Goal: Feedback & Contribution: Submit feedback/report problem

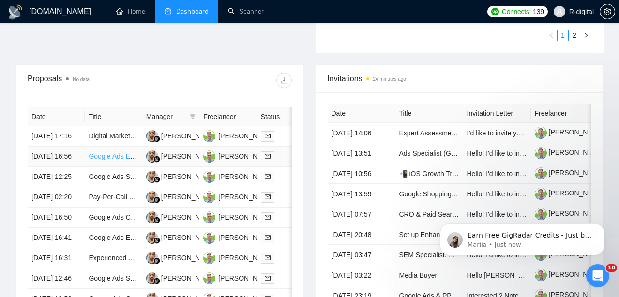
click at [124, 160] on link "Google Ads Expert Needed for Campaign Optimization" at bounding box center [171, 156] width 164 height 8
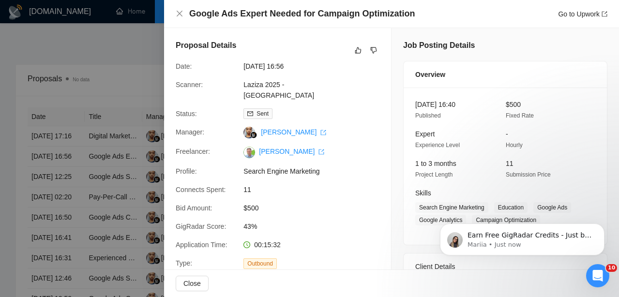
click at [358, 12] on h4 "Google Ads Expert Needed for Campaign Optimization" at bounding box center [301, 14] width 225 height 12
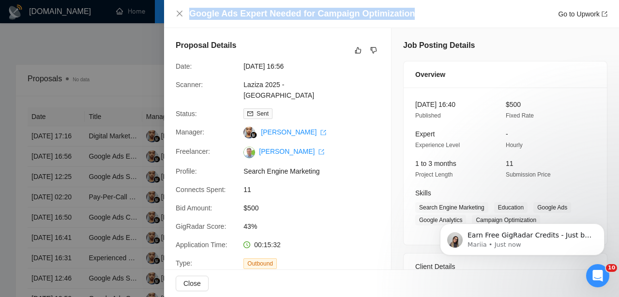
click at [358, 12] on h4 "Google Ads Expert Needed for Campaign Optimization" at bounding box center [301, 14] width 225 height 12
copy h4 "Google Ads Expert Needed for Campaign Optimization"
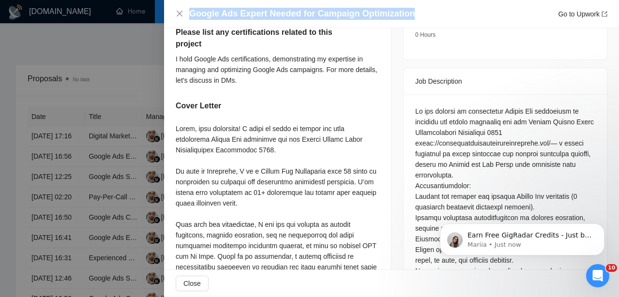
scroll to position [366, 0]
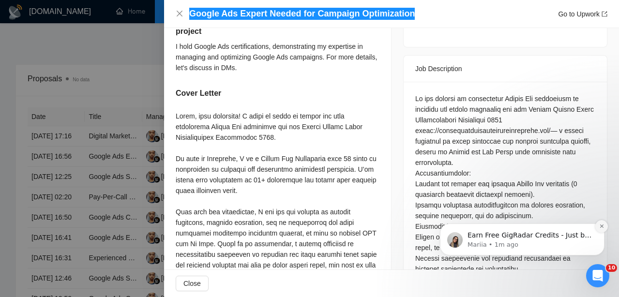
click at [600, 227] on icon "Dismiss notification" at bounding box center [601, 225] width 5 height 5
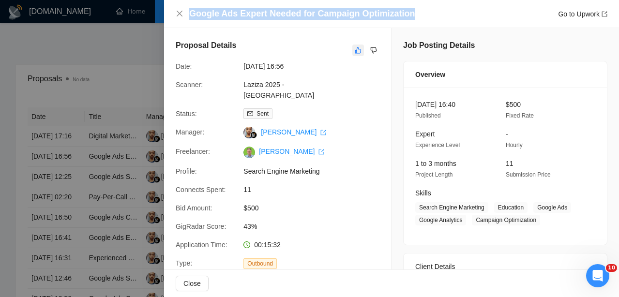
scroll to position [0, 0]
click at [355, 50] on icon "like" at bounding box center [358, 50] width 6 height 6
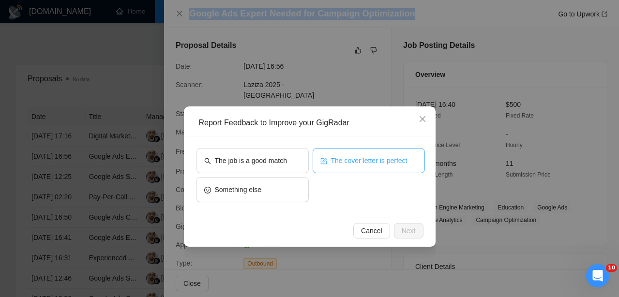
click at [350, 162] on span "The cover letter is perfect" at bounding box center [369, 160] width 76 height 11
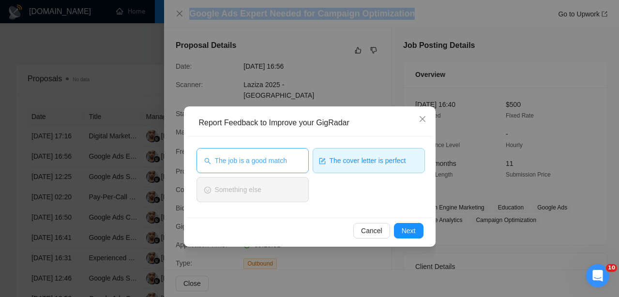
click at [247, 164] on span "The job is a good match" at bounding box center [251, 160] width 72 height 11
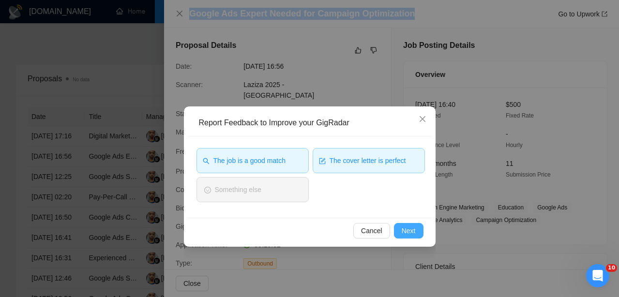
click at [401, 229] on span "Next" at bounding box center [408, 230] width 14 height 11
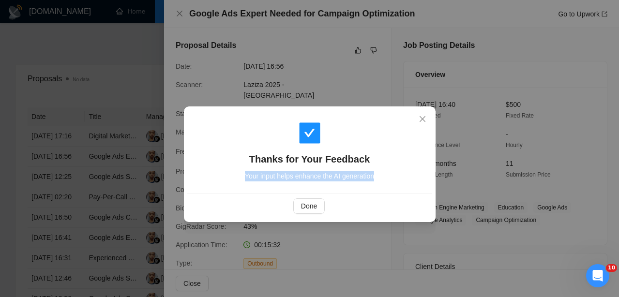
click at [401, 229] on div "Thanks for Your Feedback Your input helps enhance the AI generation Done" at bounding box center [309, 148] width 619 height 297
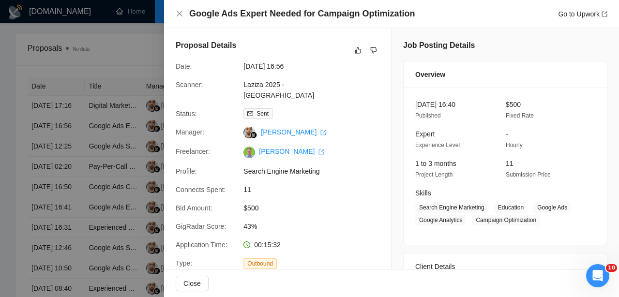
scroll to position [375, 0]
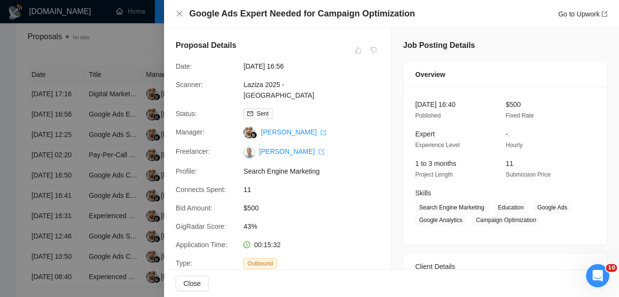
click at [119, 173] on div at bounding box center [309, 148] width 619 height 297
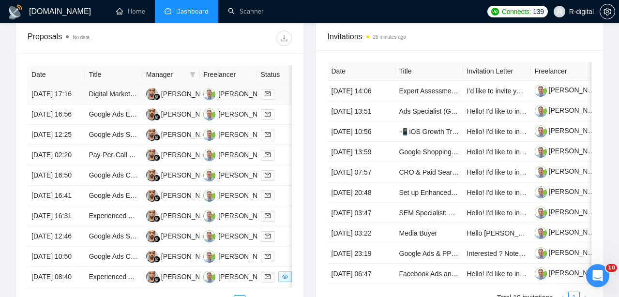
click at [64, 102] on td "[DATE] 17:16" at bounding box center [56, 94] width 57 height 20
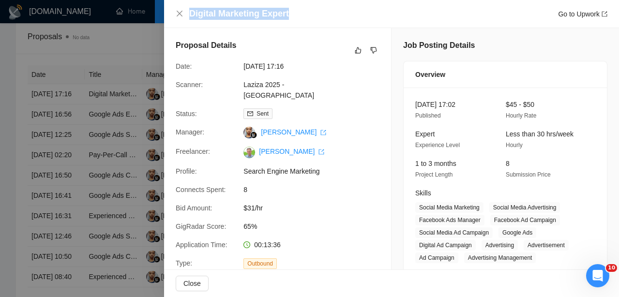
drag, startPoint x: 301, startPoint y: 12, endPoint x: 190, endPoint y: 13, distance: 111.3
click at [190, 13] on div "Digital Marketing Expert Go to Upwork" at bounding box center [398, 14] width 418 height 12
copy h4 "Digital Marketing Expert"
click at [119, 58] on div at bounding box center [309, 148] width 619 height 297
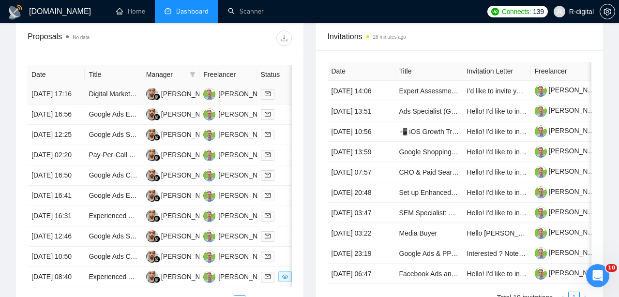
click at [101, 103] on td "Digital Marketing Expert" at bounding box center [113, 94] width 57 height 20
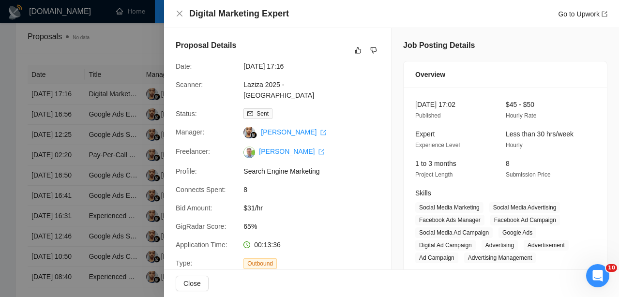
click at [117, 59] on div at bounding box center [309, 148] width 619 height 297
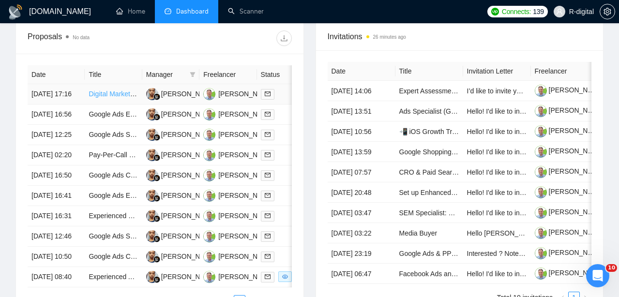
click at [104, 98] on link "Digital Marketing Expert" at bounding box center [125, 94] width 72 height 8
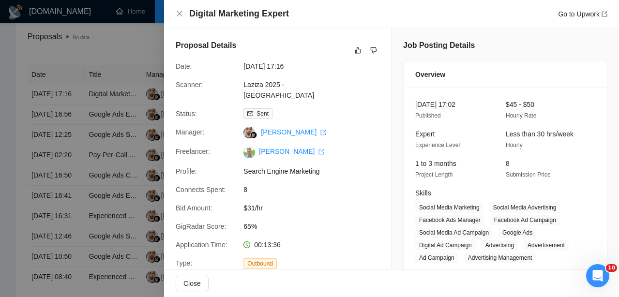
scroll to position [0, 0]
click at [357, 50] on icon "like" at bounding box center [358, 50] width 7 height 8
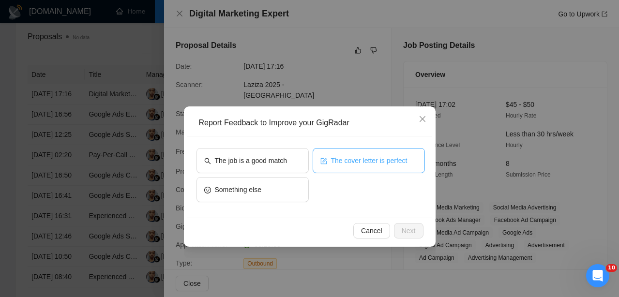
click at [367, 154] on button "The cover letter is perfect" at bounding box center [368, 160] width 112 height 25
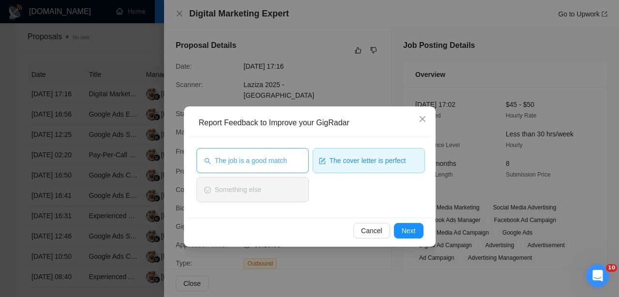
click at [307, 169] on button "The job is a good match" at bounding box center [252, 160] width 112 height 25
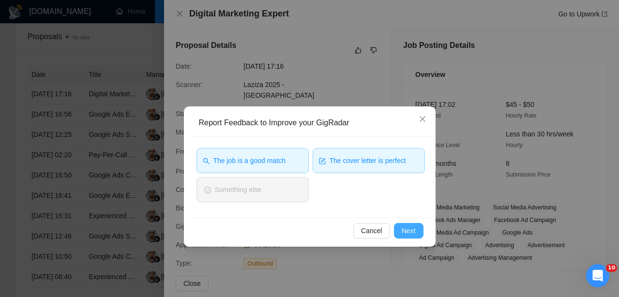
click at [405, 232] on span "Next" at bounding box center [408, 230] width 14 height 11
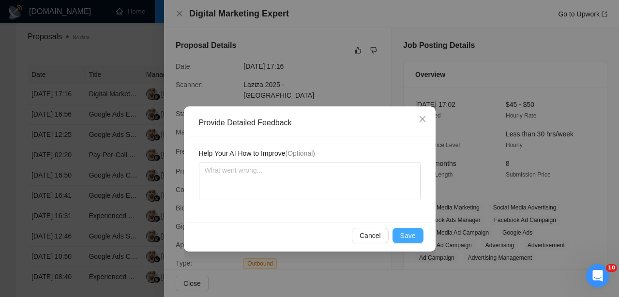
click at [405, 232] on span "Save" at bounding box center [407, 235] width 15 height 11
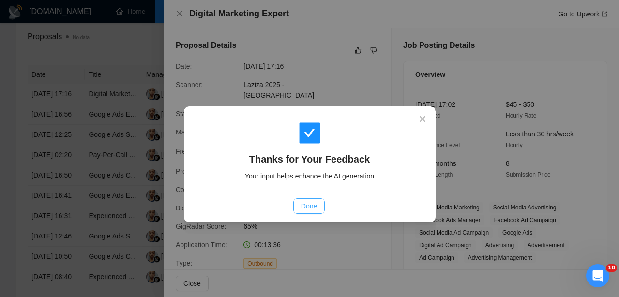
click at [324, 208] on button "Done" at bounding box center [308, 205] width 31 height 15
